Goal: Use online tool/utility

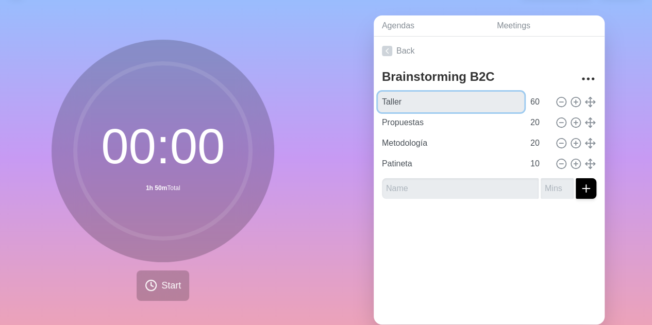
click at [408, 104] on input "Taller" at bounding box center [451, 102] width 146 height 21
click at [476, 105] on input "Taller" at bounding box center [451, 102] width 146 height 21
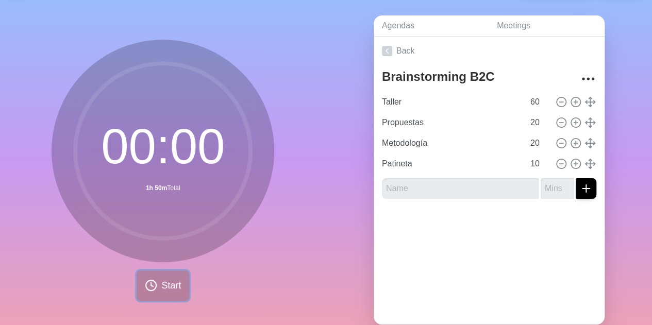
click at [173, 284] on span "Start" at bounding box center [171, 286] width 20 height 14
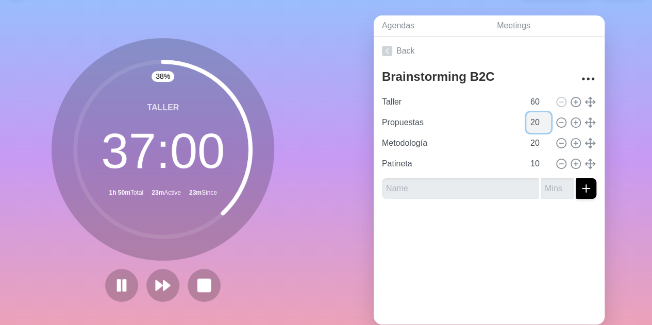
click at [526, 125] on input "20" at bounding box center [538, 122] width 25 height 21
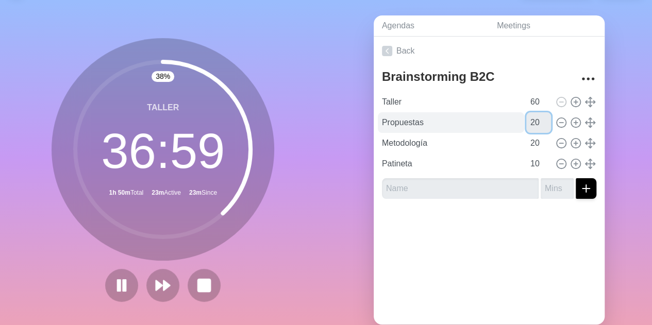
drag, startPoint x: 525, startPoint y: 125, endPoint x: 512, endPoint y: 125, distance: 13.4
click at [512, 125] on div "Propuestas 20" at bounding box center [489, 122] width 223 height 21
type input "7"
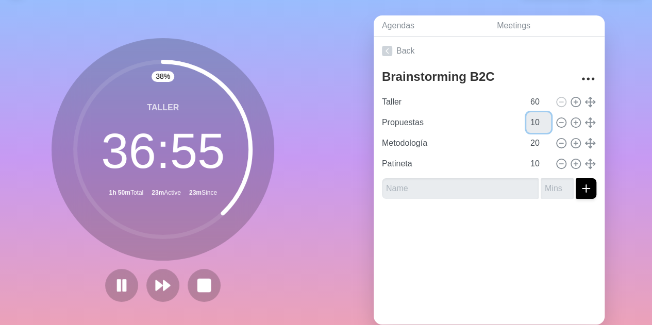
type input "10"
click at [498, 223] on div at bounding box center [489, 227] width 231 height 41
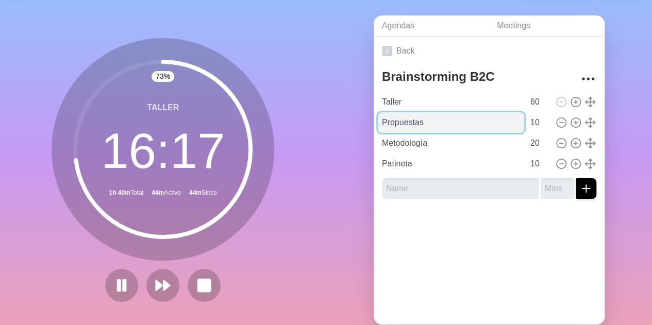
click at [478, 123] on input "Propuestas" at bounding box center [451, 122] width 146 height 21
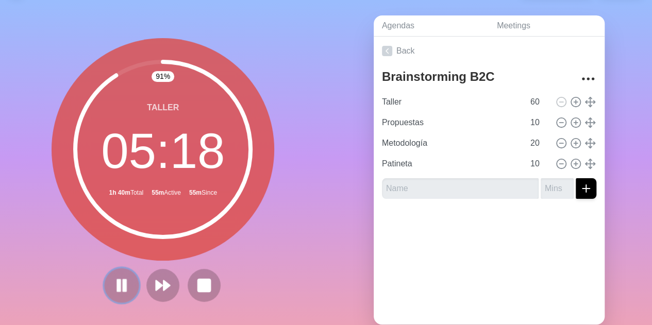
click at [123, 280] on rect at bounding box center [124, 285] width 3 height 11
click at [115, 292] on icon at bounding box center [122, 286] width 18 height 18
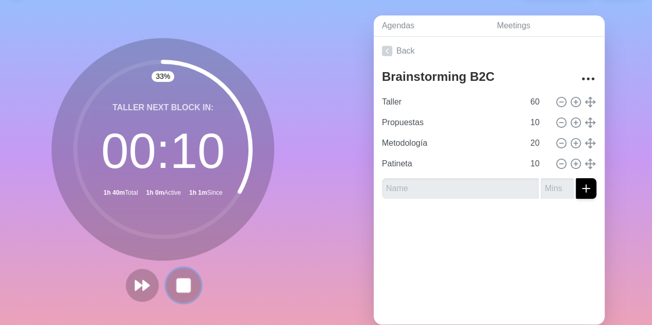
click at [183, 283] on rect at bounding box center [183, 285] width 13 height 13
